Goal: Task Accomplishment & Management: Manage account settings

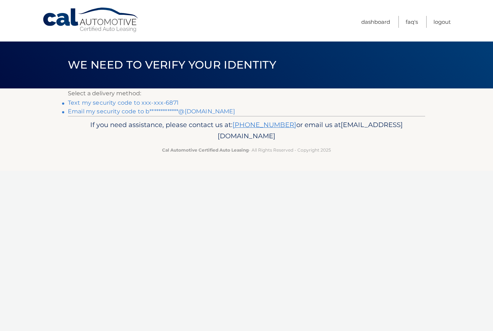
click at [153, 105] on link "Text my security code to xxx-xxx-6871" at bounding box center [123, 102] width 111 height 7
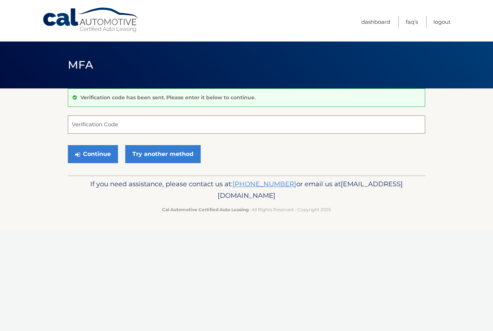
click at [141, 126] on input "Verification Code" at bounding box center [246, 125] width 357 height 18
type input "851622"
click at [96, 149] on button "Continue" at bounding box center [93, 154] width 50 height 18
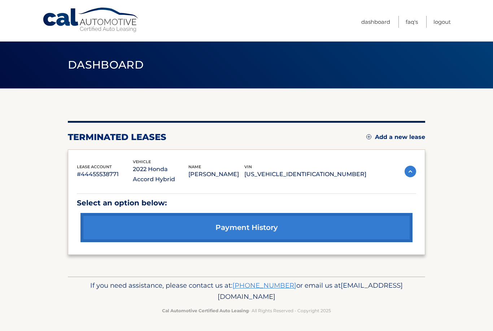
click at [369, 139] on img at bounding box center [368, 136] width 5 height 5
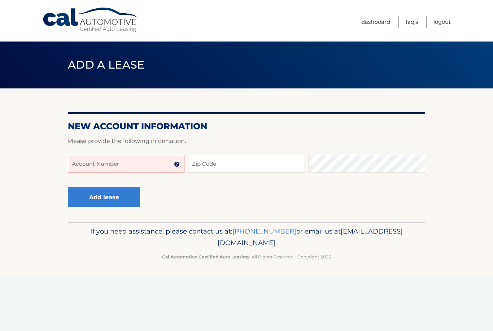
click at [153, 167] on input "Account Number" at bounding box center [126, 164] width 117 height 18
type input "44455982264"
click at [249, 167] on input "Zip Code" at bounding box center [246, 164] width 117 height 18
type input "6"
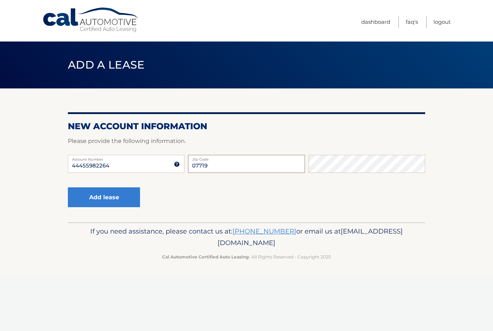
type input "07719"
click at [122, 196] on button "Add lease" at bounding box center [104, 197] width 72 height 20
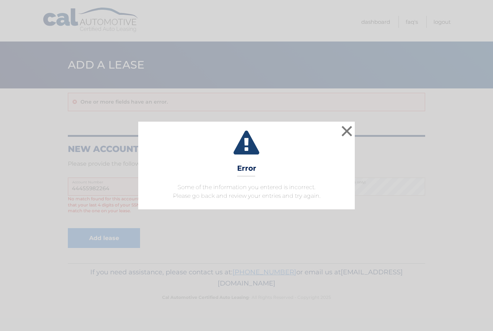
click at [349, 138] on button "×" at bounding box center [347, 131] width 14 height 14
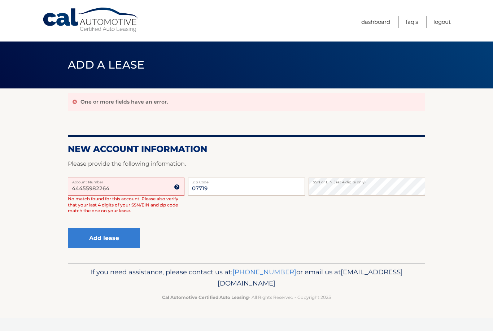
click at [137, 190] on input "44455982264" at bounding box center [126, 187] width 117 height 18
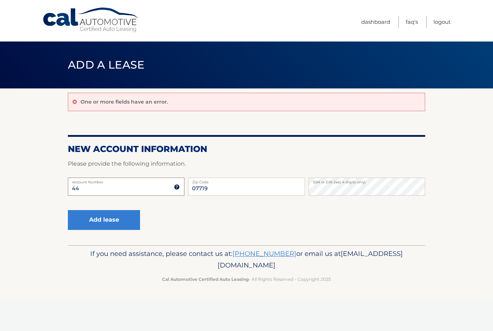
type input "4"
type input "44455982646"
click at [121, 225] on button "Add lease" at bounding box center [104, 220] width 72 height 20
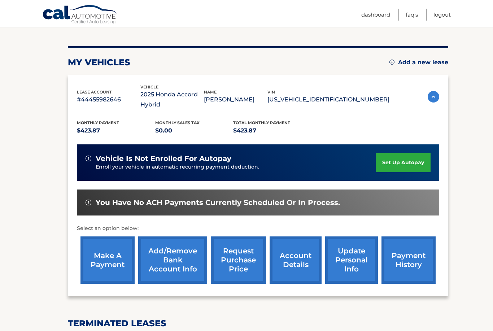
scroll to position [74, 0]
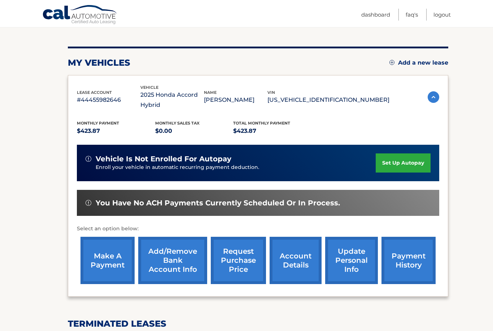
click at [404, 163] on link "set up autopay" at bounding box center [403, 162] width 55 height 19
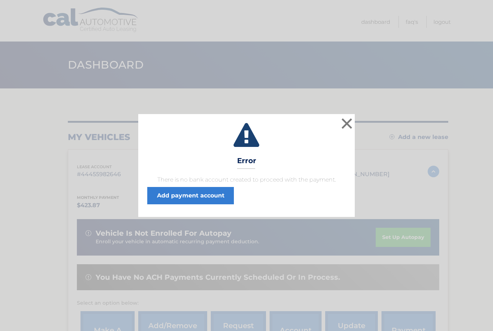
click at [210, 196] on link "Add payment account" at bounding box center [190, 195] width 87 height 17
click at [349, 126] on button "×" at bounding box center [347, 123] width 14 height 14
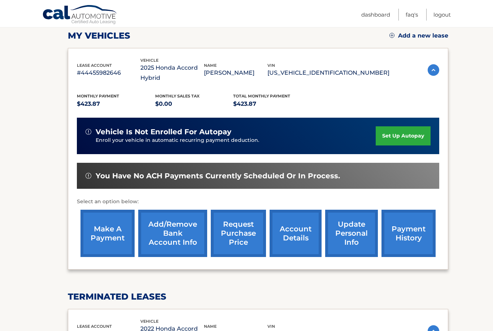
scroll to position [100, 0]
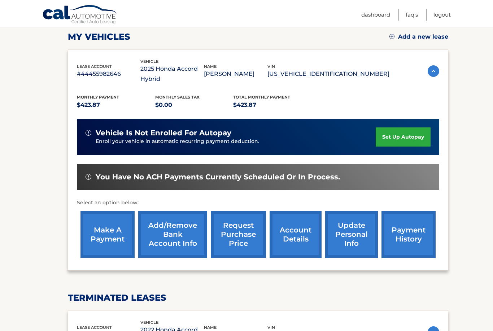
click at [109, 236] on link "make a payment" at bounding box center [108, 234] width 54 height 47
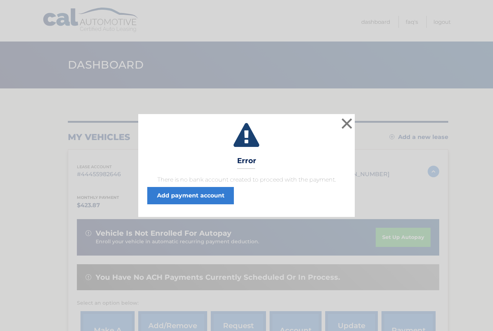
click at [346, 126] on button "×" at bounding box center [347, 123] width 14 height 14
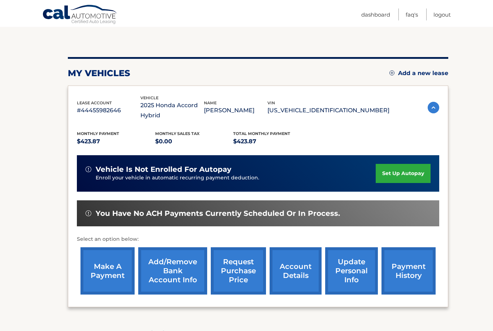
scroll to position [64, 0]
click at [168, 273] on link "Add/Remove bank account info" at bounding box center [172, 270] width 69 height 47
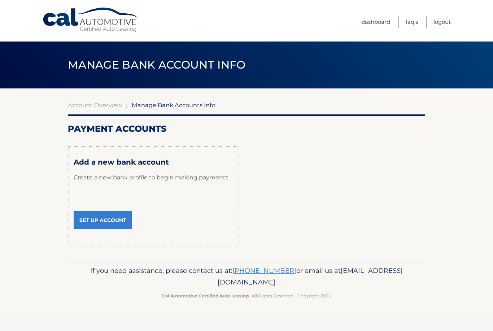
click at [119, 217] on link "Set Up Account" at bounding box center [103, 220] width 58 height 18
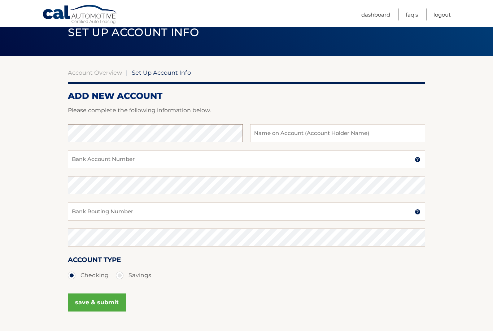
scroll to position [32, 0]
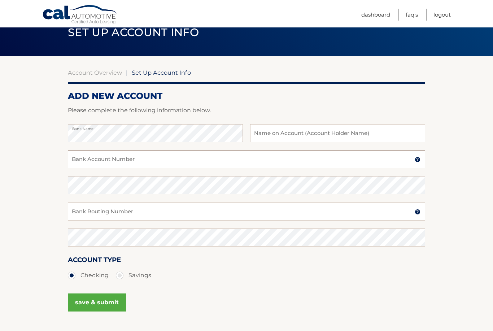
click at [159, 165] on input "Bank Account Number" at bounding box center [246, 159] width 357 height 18
type input "009483454146"
click at [161, 213] on input "Bank Routing Number" at bounding box center [246, 212] width 357 height 18
type input "021200339"
click at [107, 307] on button "save & submit" at bounding box center [97, 303] width 58 height 18
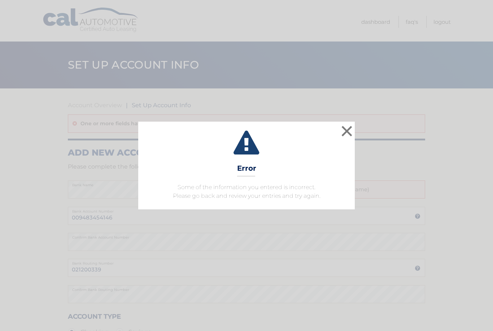
click at [354, 134] on button "×" at bounding box center [347, 131] width 14 height 14
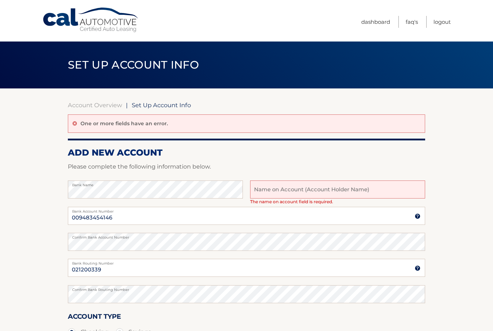
click at [334, 192] on input "text" at bounding box center [337, 190] width 175 height 18
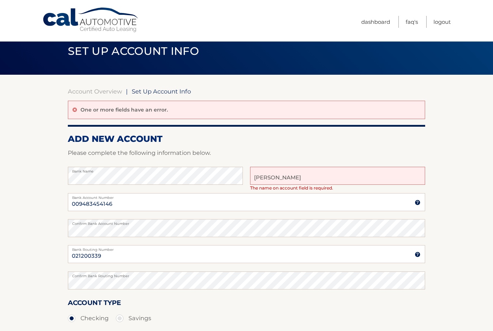
scroll to position [87, 0]
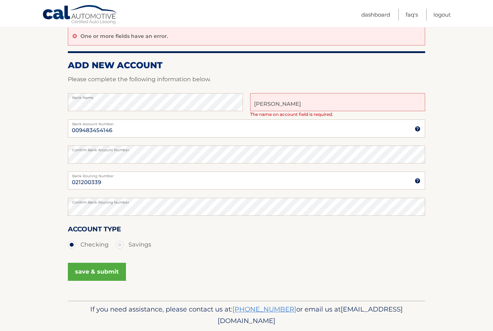
type input "Robert Clifton"
click at [100, 271] on button "save & submit" at bounding box center [97, 272] width 58 height 18
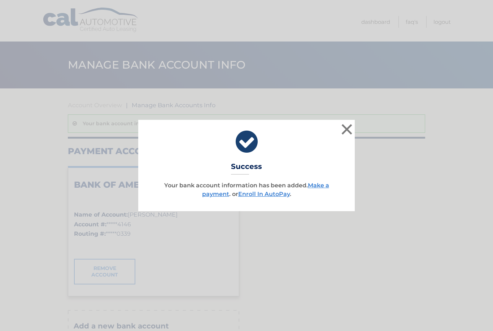
click at [314, 187] on link "Make a payment" at bounding box center [265, 190] width 127 height 16
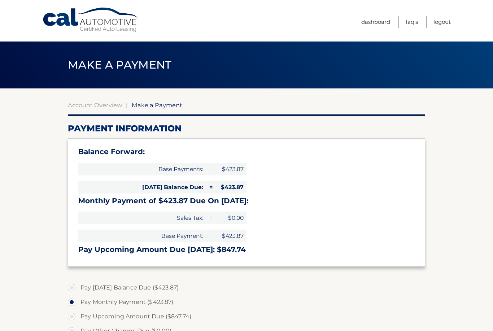
select select "M2NiMWFiODYtMGQ4OC00YzViLWFmOGYtM2IzYjczY2ZhNmFi"
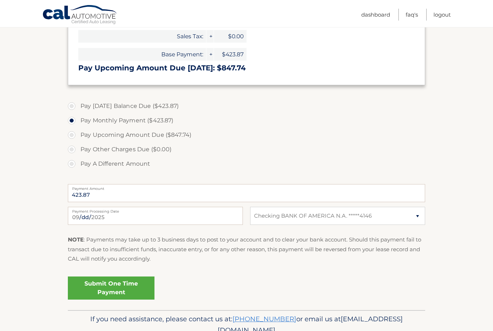
scroll to position [190, 0]
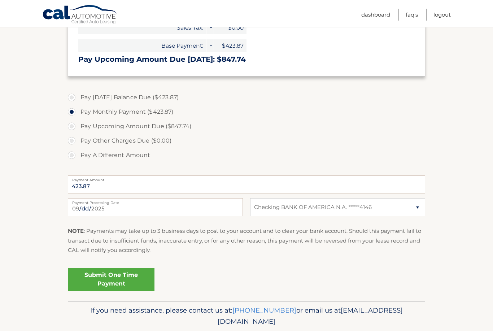
click at [117, 279] on link "Submit One Time Payment" at bounding box center [111, 279] width 87 height 23
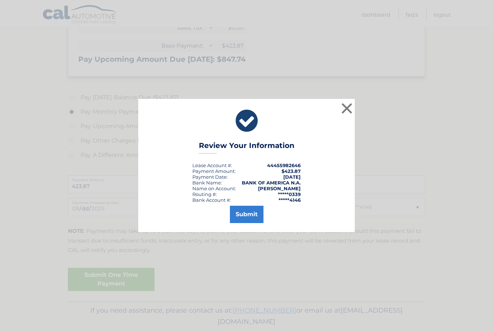
click at [254, 223] on button "Submit" at bounding box center [247, 214] width 34 height 17
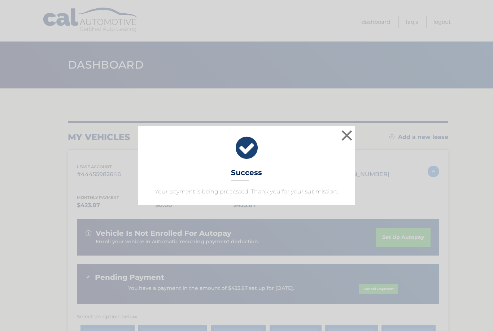
click at [347, 133] on button "×" at bounding box center [347, 135] width 14 height 14
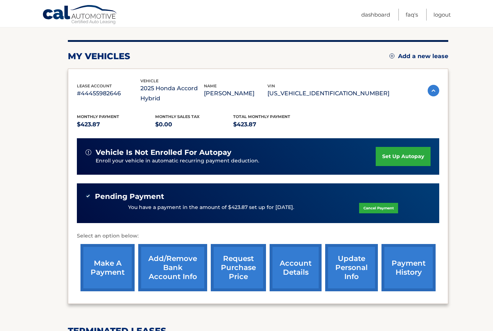
scroll to position [82, 0]
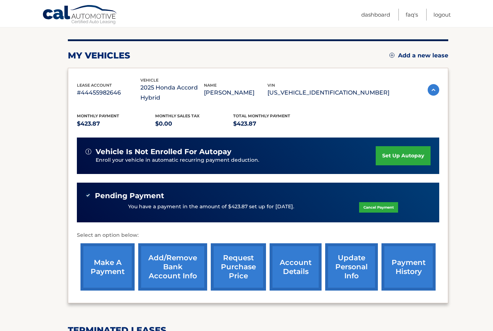
click at [412, 156] on link "set up autopay" at bounding box center [403, 155] width 55 height 19
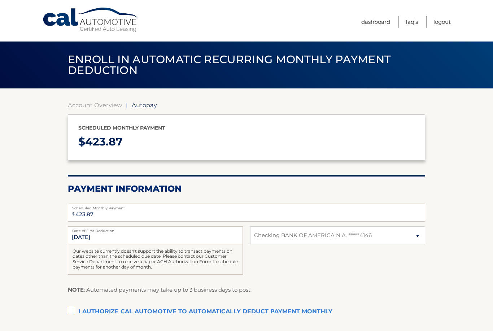
select select "M2NiMWFiODYtMGQ4OC00YzViLWFmOGYtM2IzYjczY2ZhNmFi"
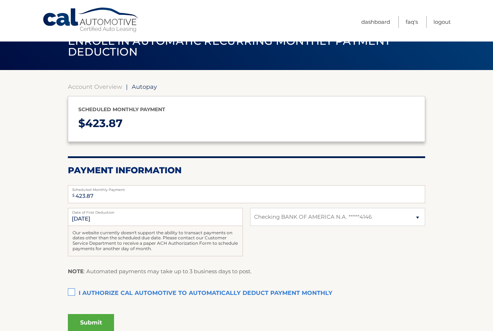
scroll to position [58, 0]
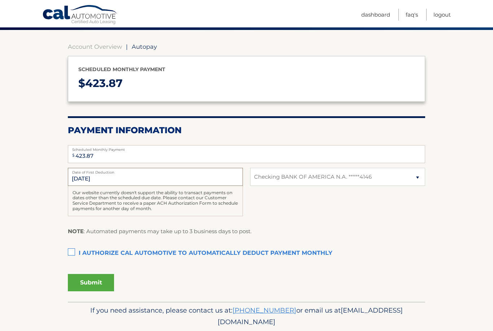
click at [125, 177] on input "10/1/2025" at bounding box center [155, 177] width 175 height 18
click at [95, 181] on input "10/1/2025" at bounding box center [155, 177] width 175 height 18
click at [149, 175] on input "10/1/2025" at bounding box center [155, 177] width 175 height 18
click at [212, 184] on input "10/1/2025" at bounding box center [155, 177] width 175 height 18
click at [183, 174] on input "10/1/2025" at bounding box center [155, 177] width 175 height 18
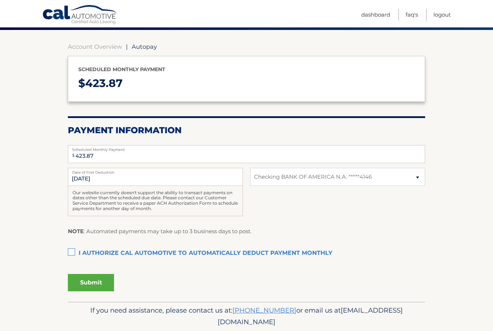
click at [187, 173] on label "Date of First Deduction" at bounding box center [155, 171] width 175 height 6
click at [187, 173] on input "10/1/2025" at bounding box center [155, 177] width 175 height 18
click at [77, 248] on label "I authorize cal automotive to automatically deduct payment monthly This checkbo…" at bounding box center [246, 253] width 357 height 14
click at [0, 0] on input "I authorize cal automotive to automatically deduct payment monthly This checkbo…" at bounding box center [0, 0] width 0 height 0
click at [96, 279] on button "Submit" at bounding box center [91, 282] width 46 height 17
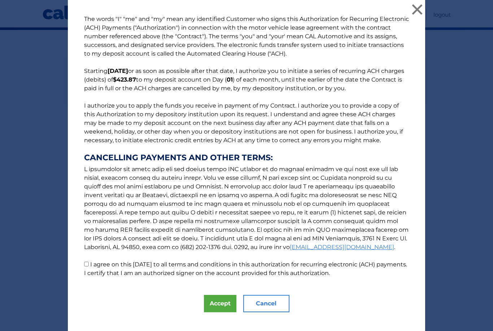
click at [94, 266] on p "The words "I" "me" and "my" mean any identified Customer who signs this Authori…" at bounding box center [246, 146] width 339 height 263
click at [89, 266] on input "I agree on this 09/03/2025 to all terms and conditions in this authorization fo…" at bounding box center [86, 264] width 5 height 5
checkbox input "true"
click at [223, 312] on button "Accept" at bounding box center [220, 303] width 32 height 17
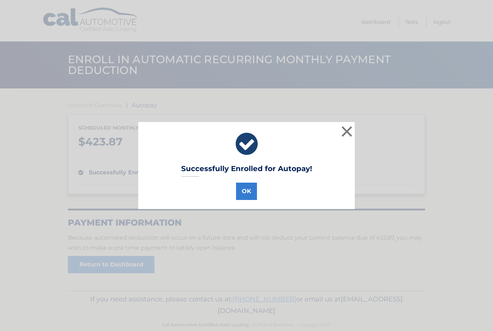
click at [245, 190] on button "OK" at bounding box center [246, 191] width 21 height 17
